Goal: Task Accomplishment & Management: Use online tool/utility

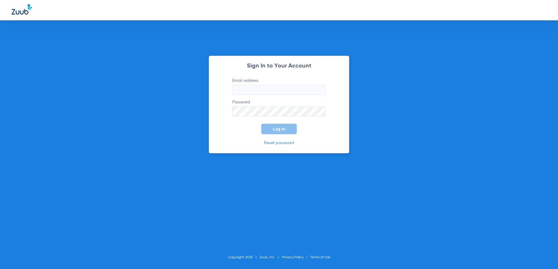
click at [298, 95] on form "Email address Password Log In" at bounding box center [278, 106] width 111 height 57
click at [300, 90] on input "Email address" at bounding box center [278, 90] width 93 height 10
drag, startPoint x: 307, startPoint y: 91, endPoint x: 79, endPoint y: 111, distance: 228.7
click at [79, 111] on div "Sign In to Your Account Email address Invalid email address Chevyledesma208@gma…" at bounding box center [279, 134] width 558 height 269
type input "chevyledesma2018@gmail.com"
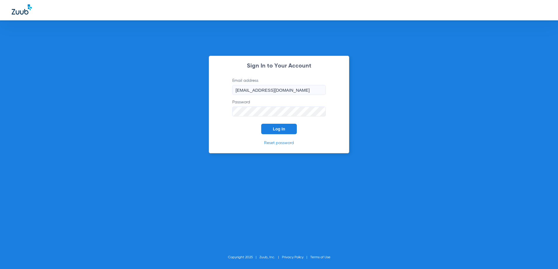
click at [279, 129] on span "Log In" at bounding box center [279, 129] width 12 height 5
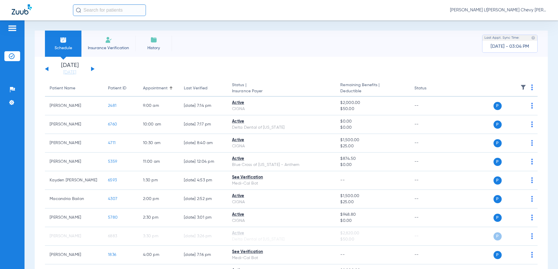
click at [118, 13] on input "text" at bounding box center [109, 10] width 73 height 12
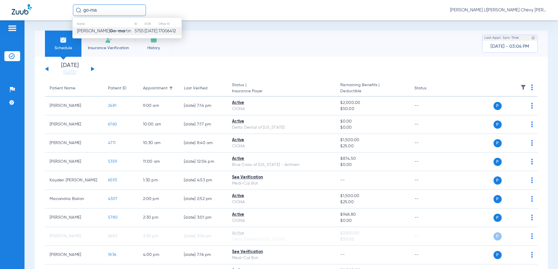
type input "go-ma"
click at [144, 29] on td "01/02/1958" at bounding box center [151, 31] width 14 height 8
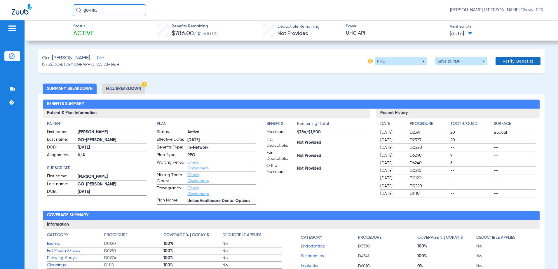
click at [505, 59] on span "Verify Benefits" at bounding box center [517, 61] width 31 height 5
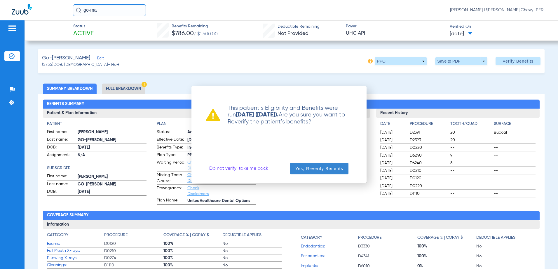
click at [339, 169] on span "Yes, Reverify Benefits" at bounding box center [319, 169] width 48 height 6
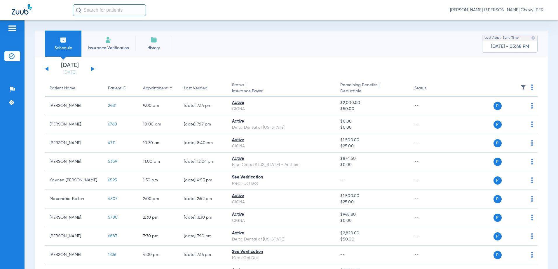
click at [129, 10] on input "text" at bounding box center [109, 10] width 73 height 12
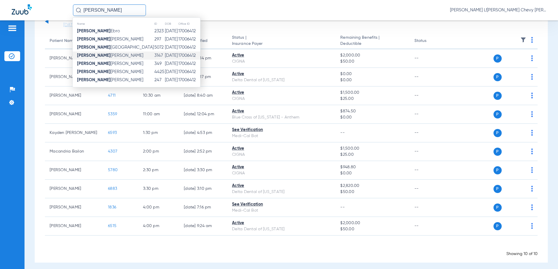
scroll to position [51, 0]
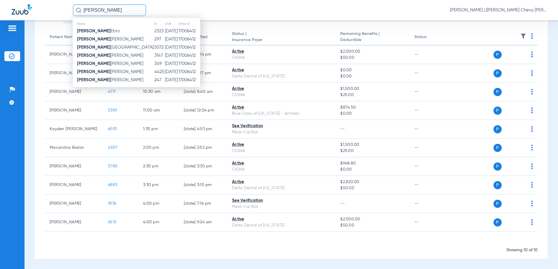
click at [108, 12] on input "[PERSON_NAME]" at bounding box center [109, 10] width 73 height 12
click at [112, 10] on input "amelia" at bounding box center [109, 10] width 73 height 12
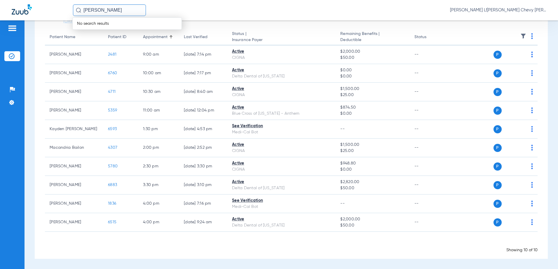
drag, startPoint x: 125, startPoint y: 11, endPoint x: -1, endPoint y: 18, distance: 125.9
click at [0, 18] on html "amelia bri No search results Mark Chevy L!edesma - Mark Chevy S. Ledesma DDS., …" at bounding box center [279, 134] width 558 height 269
click at [125, 10] on input "briceno" at bounding box center [109, 10] width 73 height 12
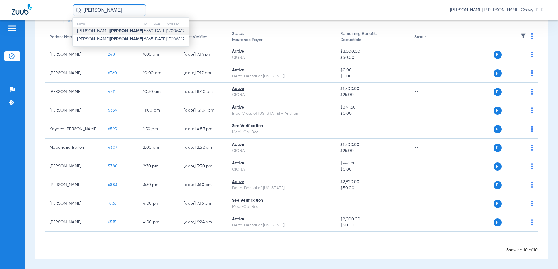
type input "briceno"
click at [110, 32] on strong "Briceno" at bounding box center [127, 31] width 34 height 4
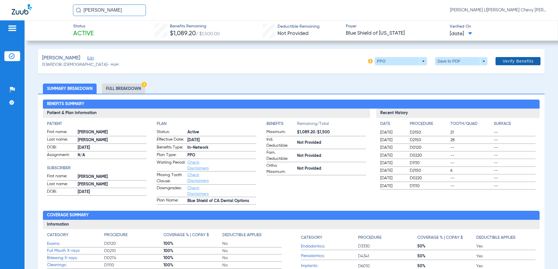
click at [505, 62] on span "Verify Benefits" at bounding box center [517, 61] width 31 height 5
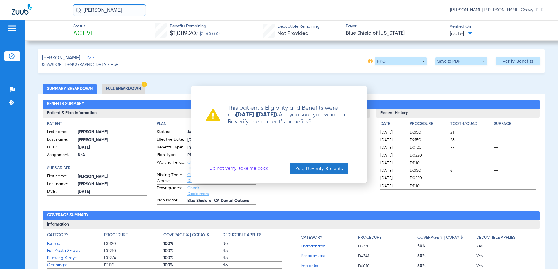
click at [329, 174] on span "button" at bounding box center [319, 169] width 58 height 14
